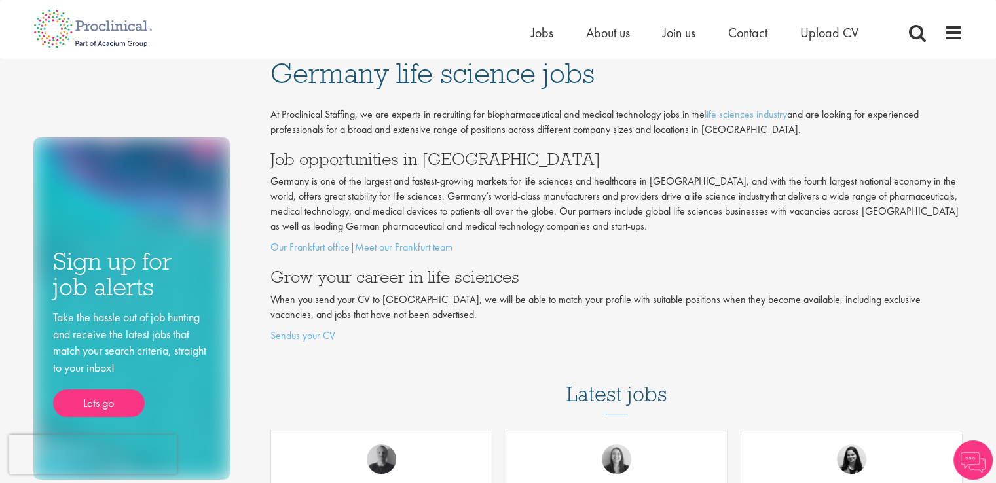
click at [600, 205] on p "Germany is one of the largest and fastest-growing markets for life sciences and…" at bounding box center [616, 204] width 692 height 60
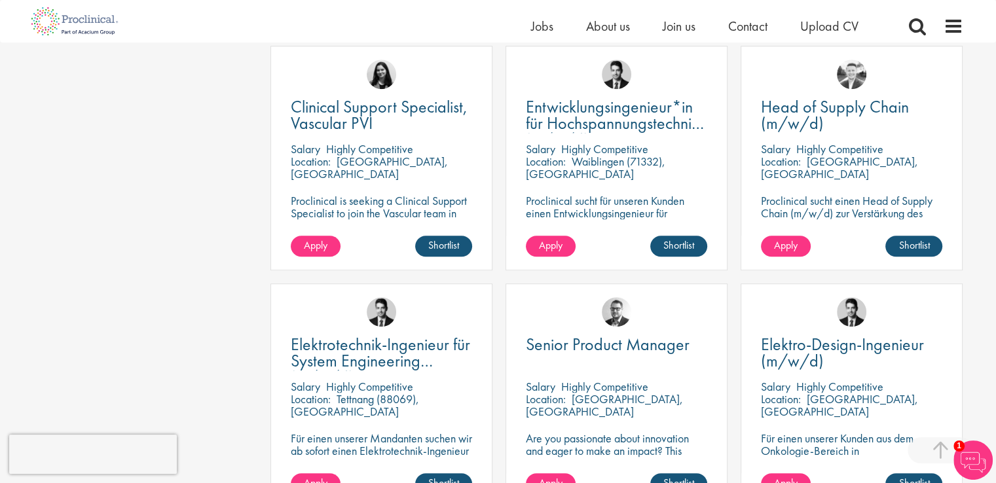
scroll to position [1266, 0]
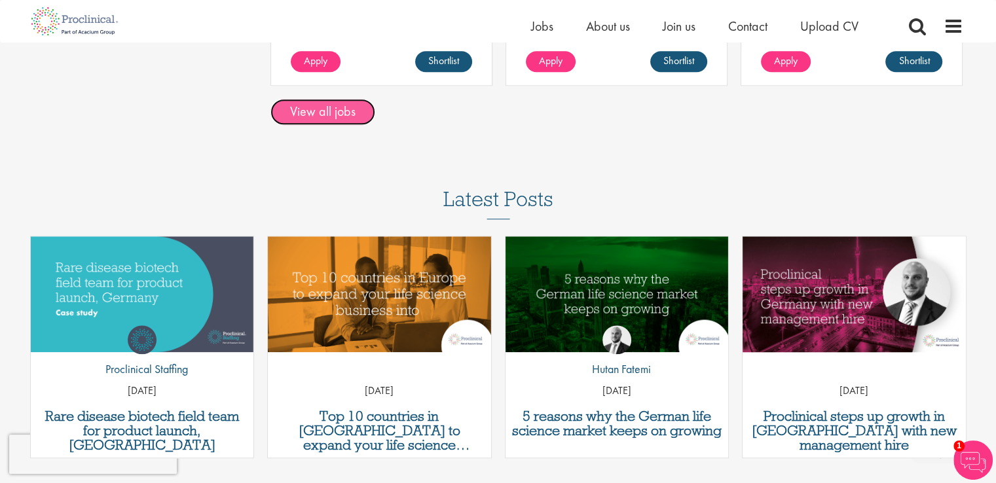
click at [348, 117] on link "View all jobs" at bounding box center [322, 112] width 105 height 26
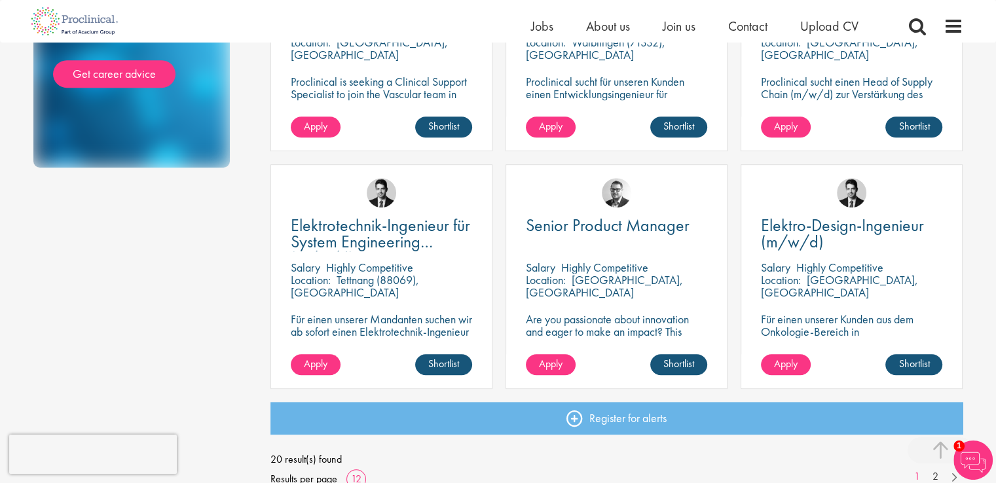
scroll to position [1266, 0]
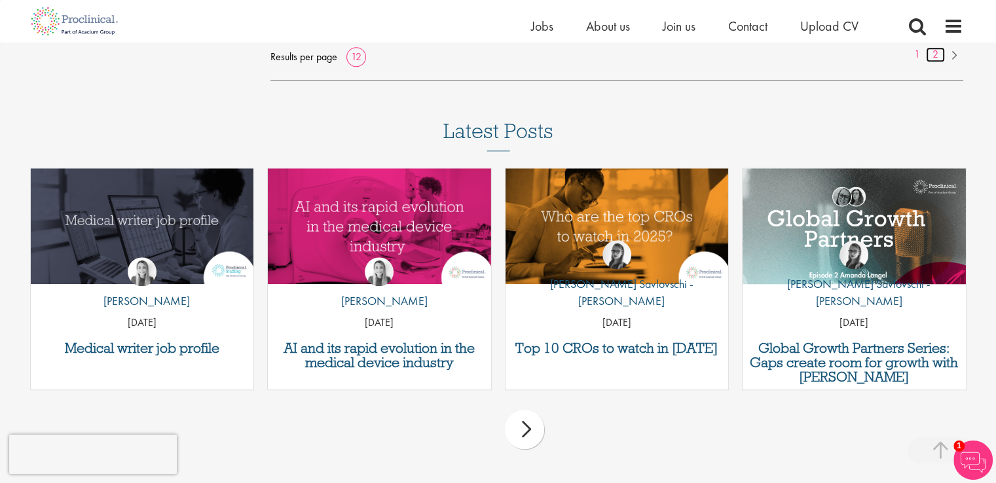
click at [932, 59] on link "2" at bounding box center [935, 54] width 19 height 15
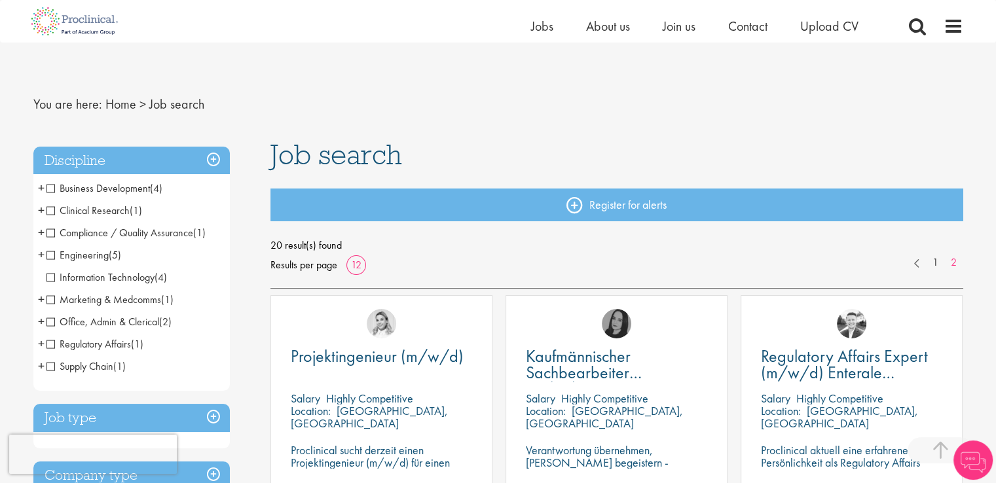
scroll to position [422, 0]
